Goal: Transaction & Acquisition: Purchase product/service

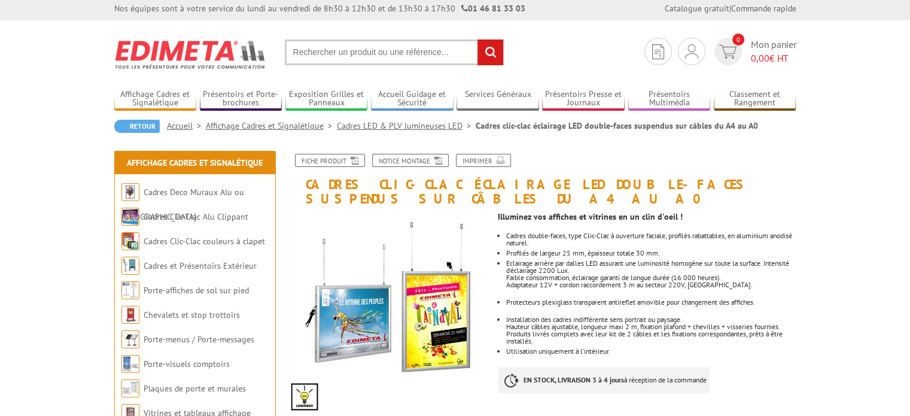
scroll to position [60, 0]
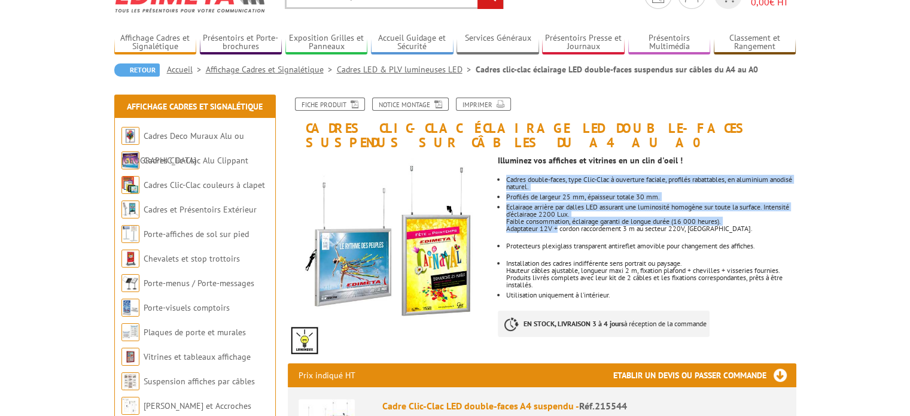
drag, startPoint x: 530, startPoint y: 168, endPoint x: 559, endPoint y: 230, distance: 68.6
click at [559, 230] on div "Illuminez vos affiches et vitrines en un clin d'oeil ! Cadres double-faces, typ…" at bounding box center [651, 249] width 307 height 199
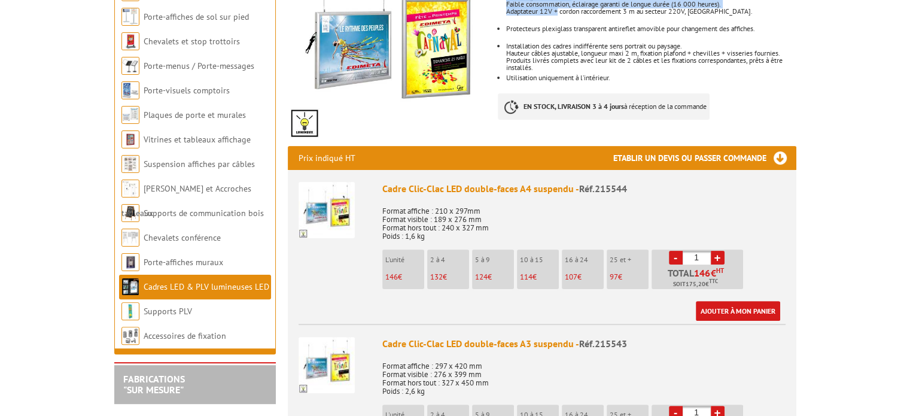
scroll to position [299, 0]
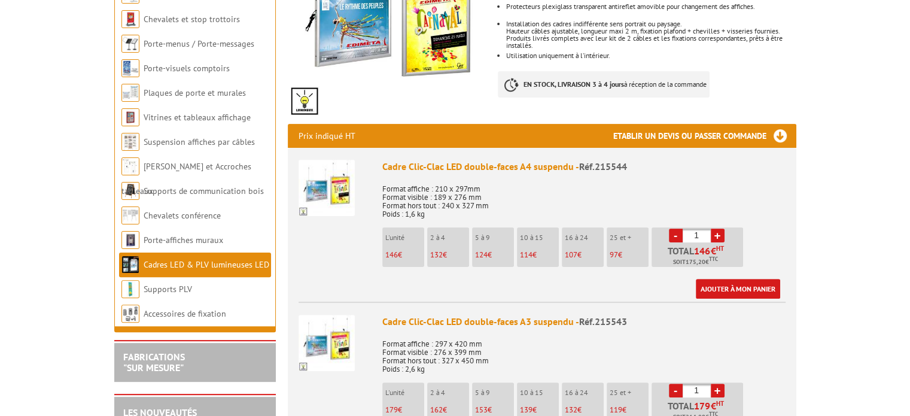
click at [443, 258] on p "132 €" at bounding box center [449, 255] width 39 height 8
click at [451, 206] on p "Format affiche : 210 x 297mm Format visible : 189 x 276 mm Format hors tout : 2…" at bounding box center [583, 198] width 403 height 42
click at [436, 196] on p "Format affiche : 210 x 297mm Format visible : 189 x 276 mm Format hors tout : 2…" at bounding box center [583, 198] width 403 height 42
click at [426, 193] on p "Format affiche : 210 x 297mm Format visible : 189 x 276 mm Format hors tout : 2…" at bounding box center [583, 198] width 403 height 42
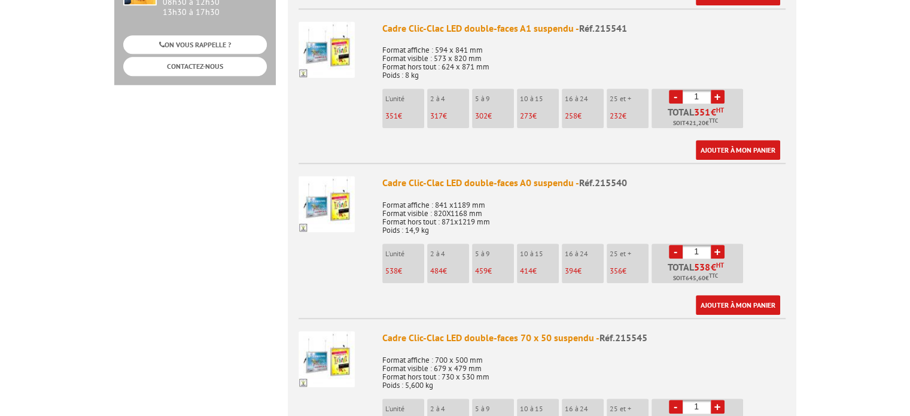
scroll to position [838, 0]
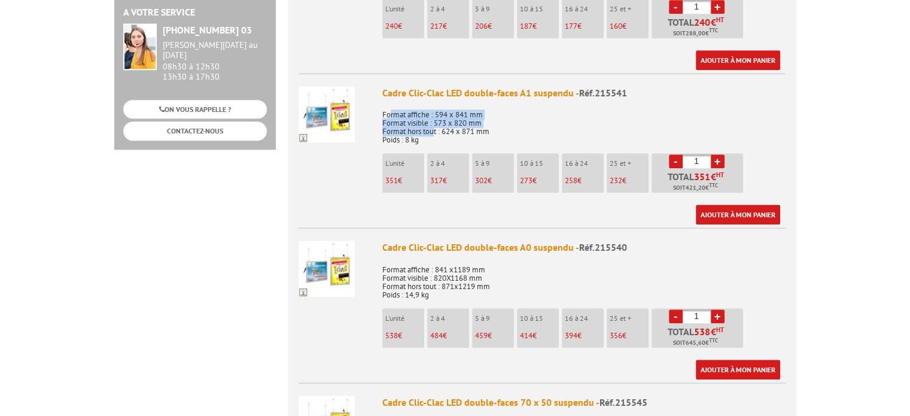
drag, startPoint x: 390, startPoint y: 114, endPoint x: 436, endPoint y: 127, distance: 47.5
click at [436, 127] on p "Format affiche : 594 x 841 mm Format visible : 573 x 820 mm Format hors tout : …" at bounding box center [583, 123] width 403 height 42
click at [427, 116] on p "Format affiche : 594 x 841 mm Format visible : 573 x 820 mm Format hors tout : …" at bounding box center [583, 123] width 403 height 42
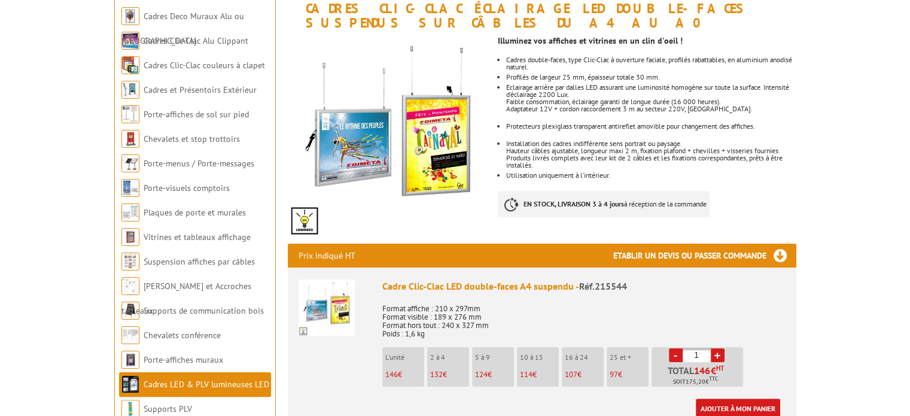
scroll to position [71, 0]
